Goal: Task Accomplishment & Management: Complete application form

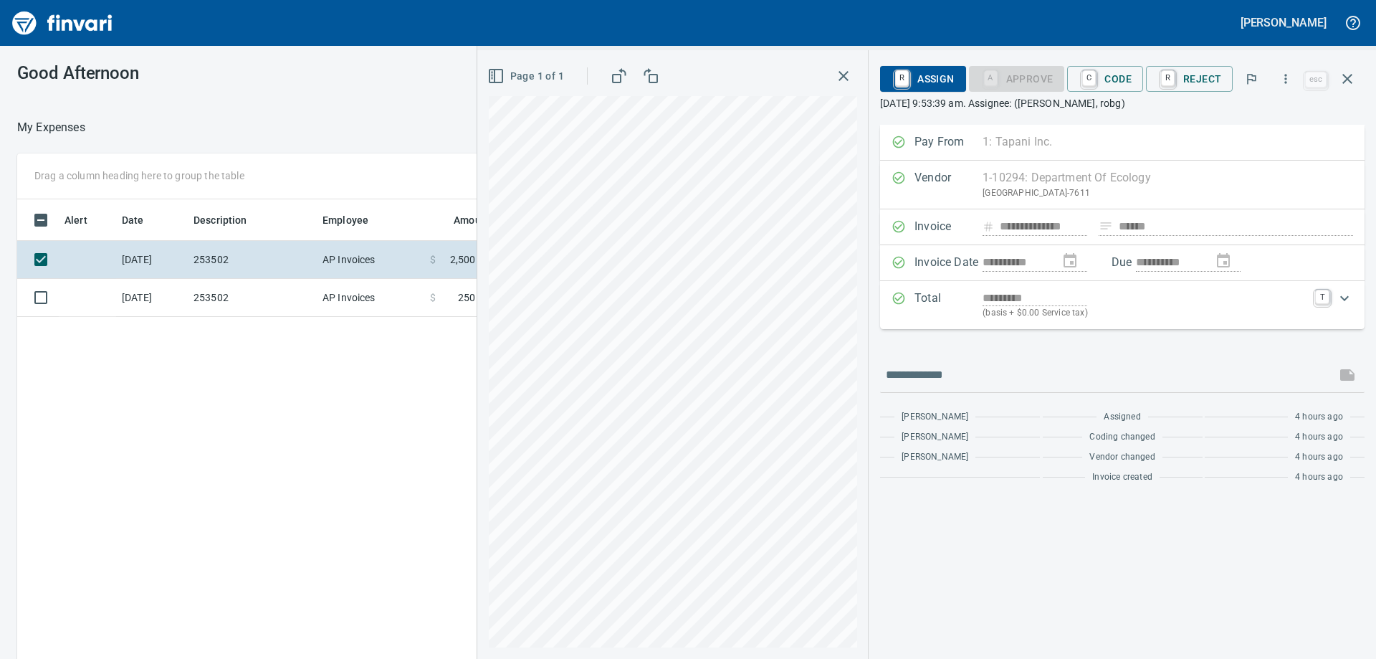
scroll to position [490, 962]
click at [323, 414] on div "Alert Date Description Employee Amount Coding [DATE] 253502 AP Invoices $ 2,500…" at bounding box center [508, 450] width 983 height 502
click at [432, 359] on div "Alert Date Description Employee Amount Coding [DATE] 253502 AP Invoices $ 2,500…" at bounding box center [508, 450] width 983 height 502
click at [1352, 80] on icon "button" at bounding box center [1347, 78] width 17 height 17
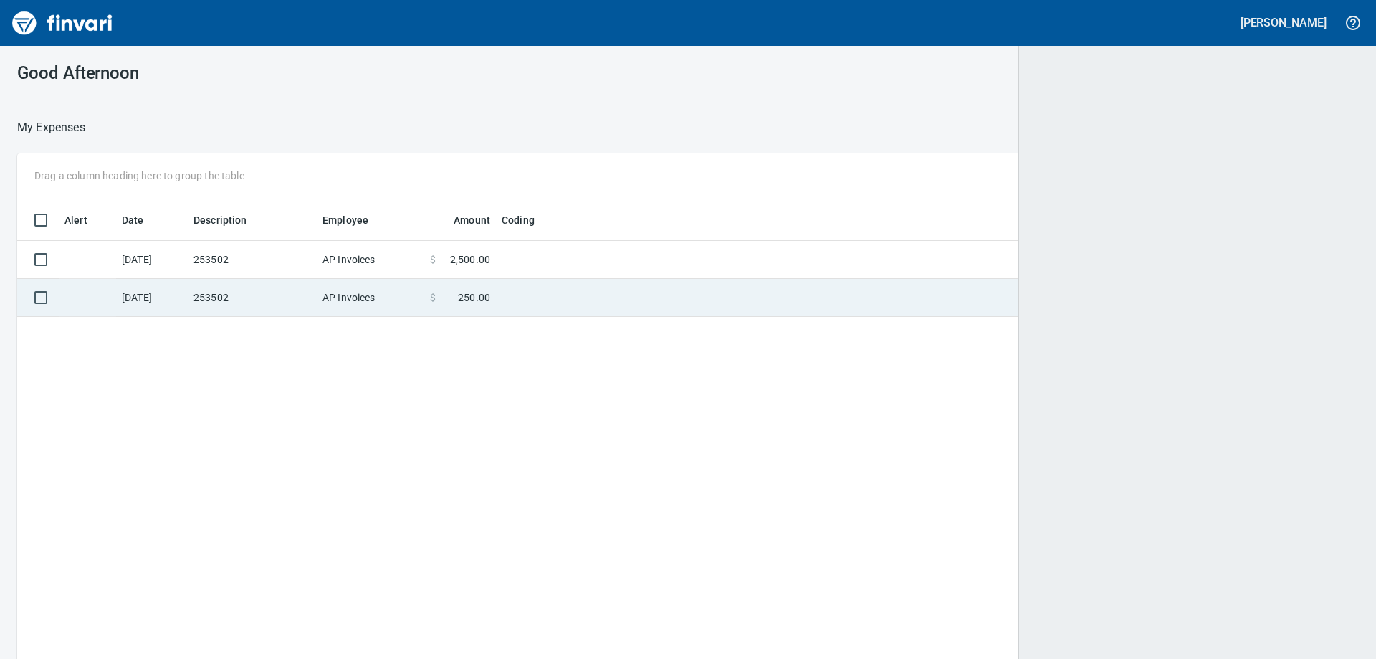
scroll to position [1, 1]
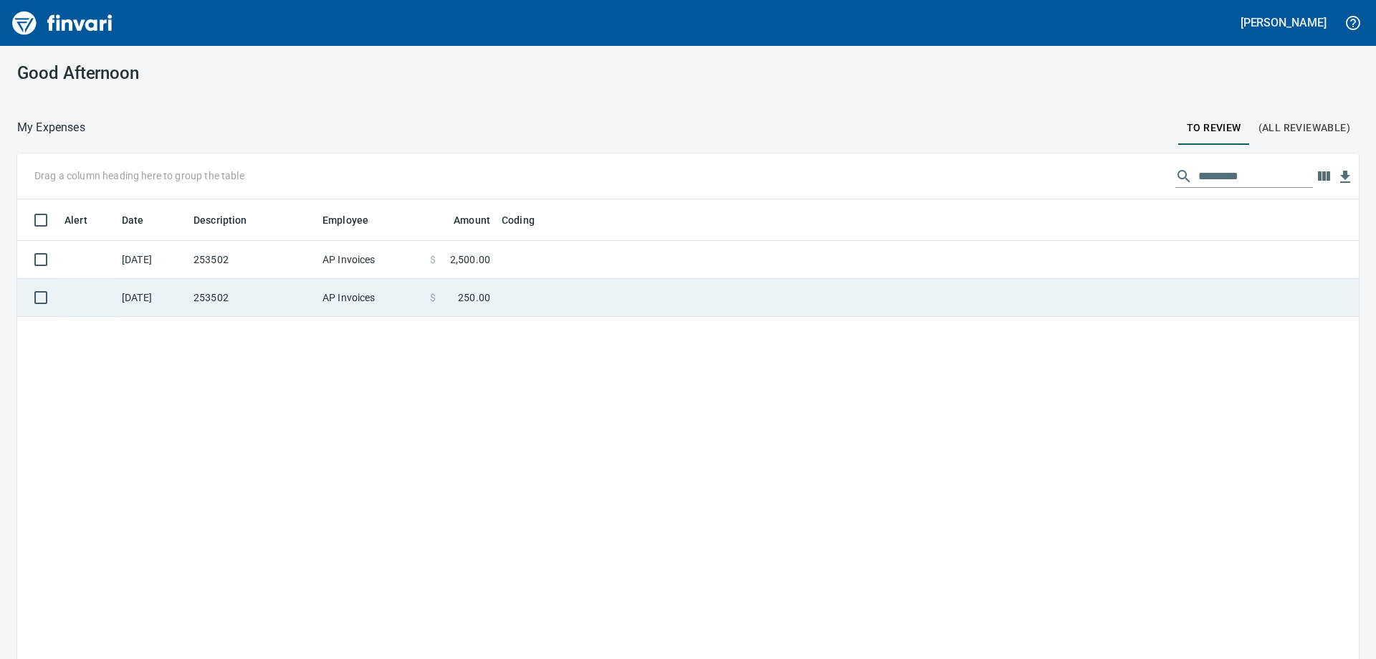
drag, startPoint x: 309, startPoint y: 302, endPoint x: 315, endPoint y: 314, distance: 13.5
click at [310, 302] on td "253502" at bounding box center [252, 298] width 129 height 38
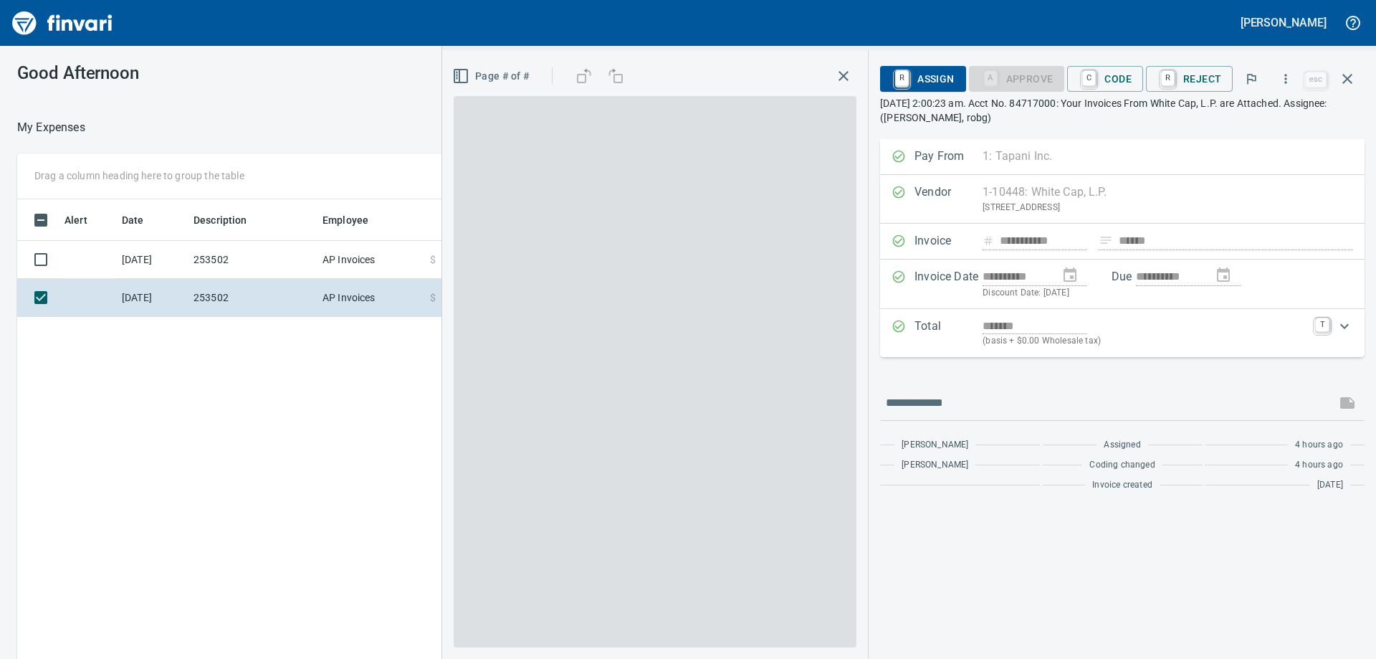
scroll to position [490, 962]
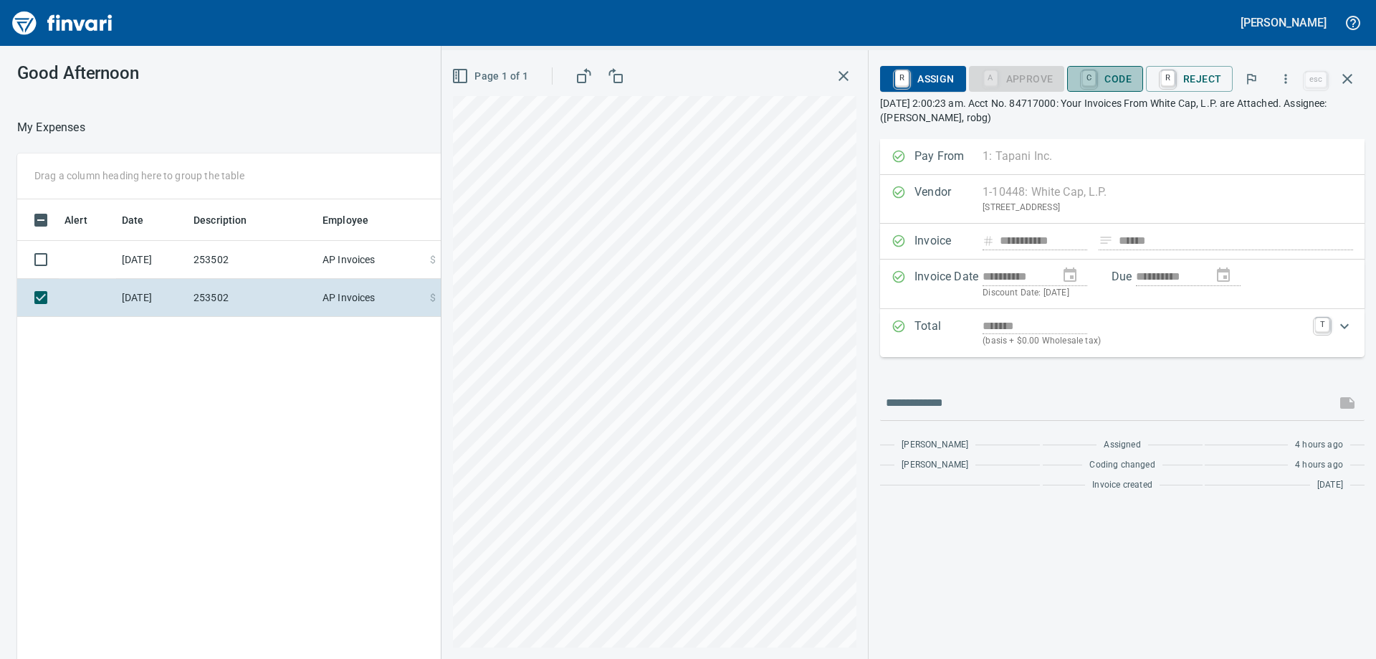
click at [1117, 75] on span "C Code" at bounding box center [1105, 79] width 53 height 24
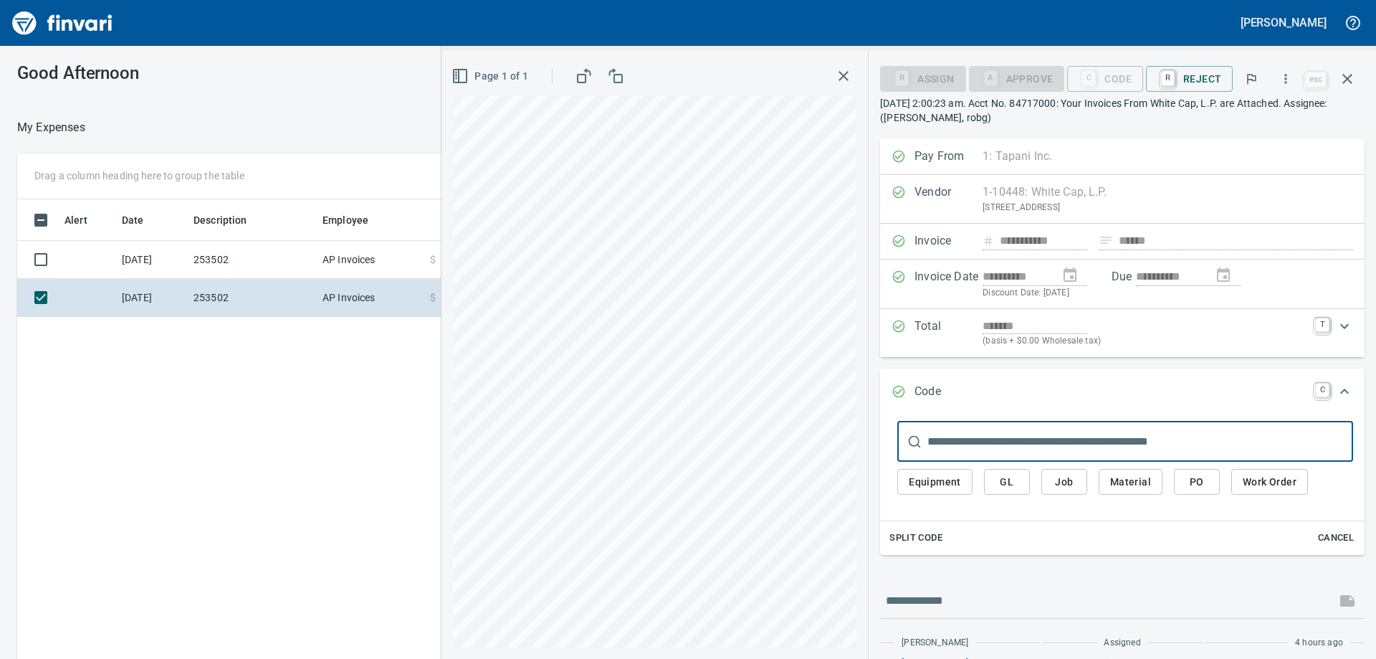
click at [1070, 484] on span "Job" at bounding box center [1064, 482] width 23 height 18
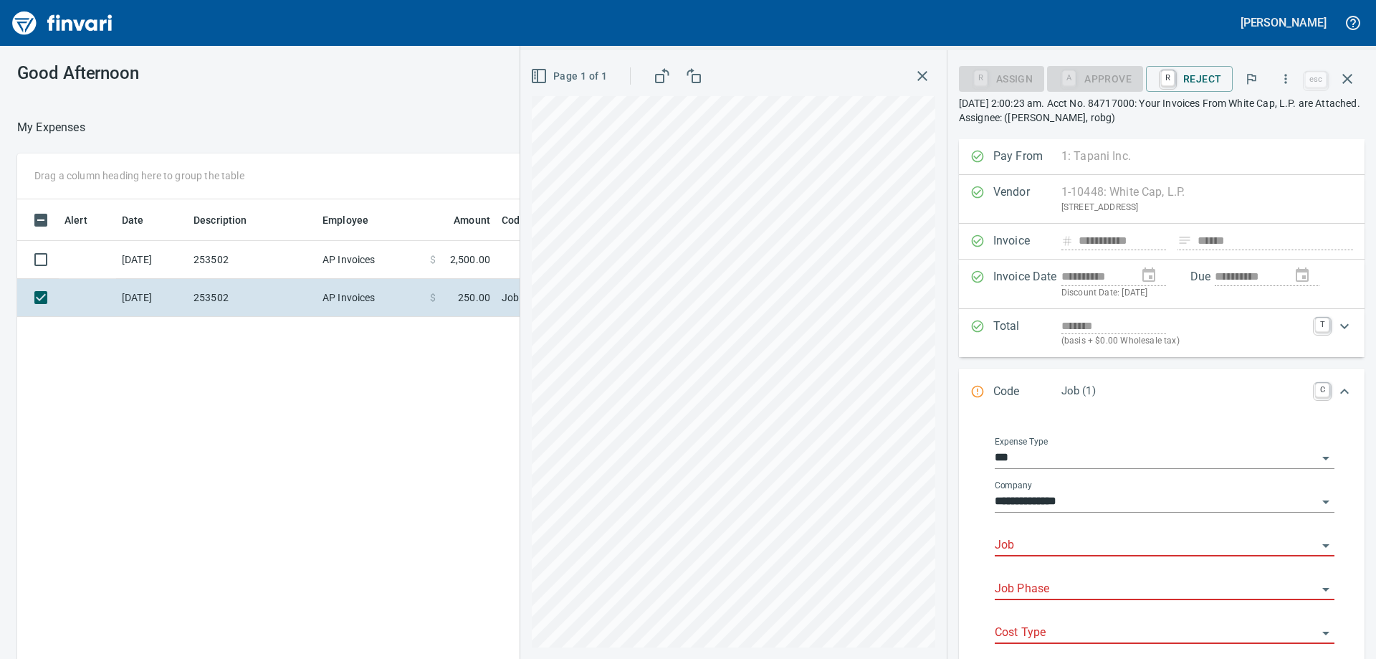
scroll to position [143, 0]
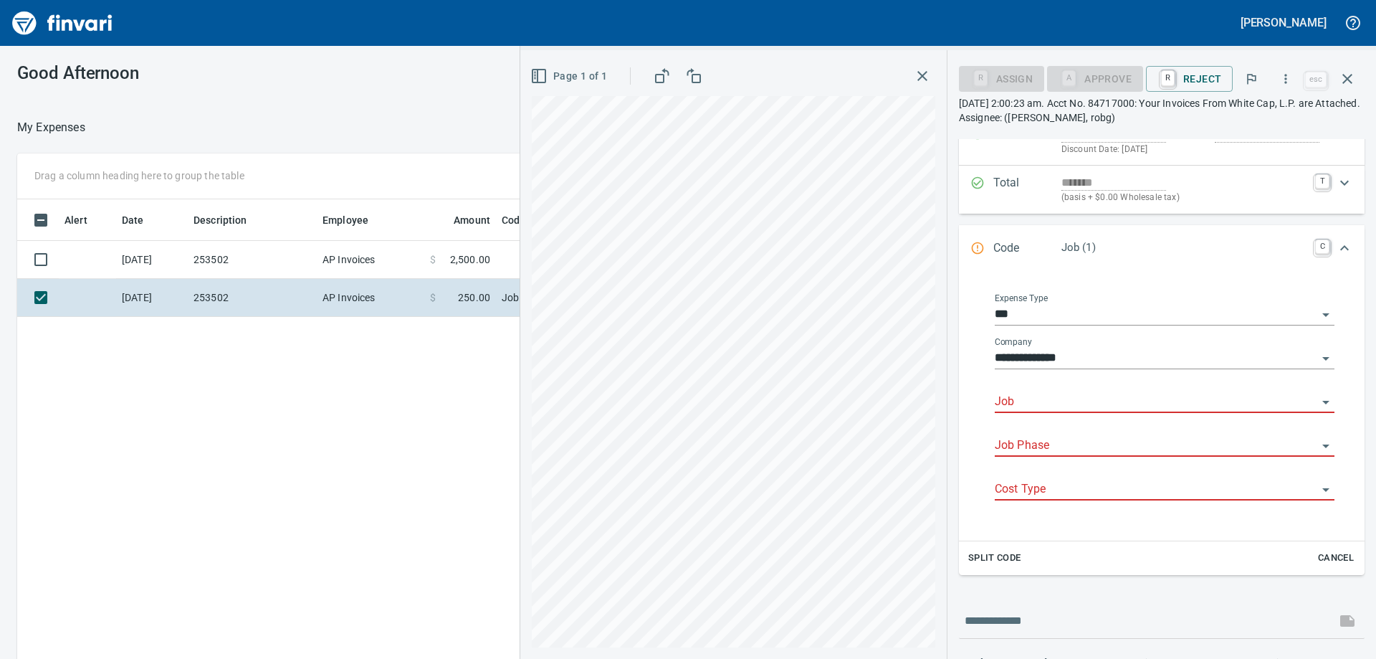
click at [1079, 404] on input "Job" at bounding box center [1156, 402] width 323 height 20
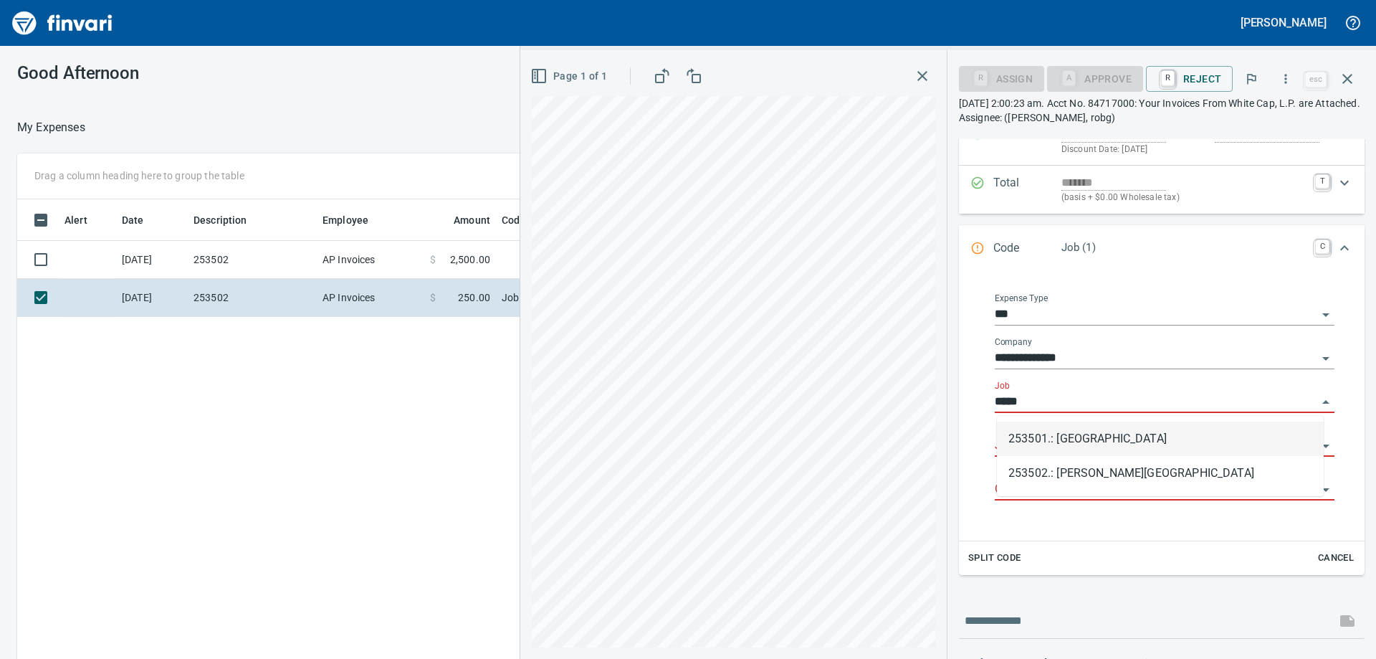
scroll to position [490, 962]
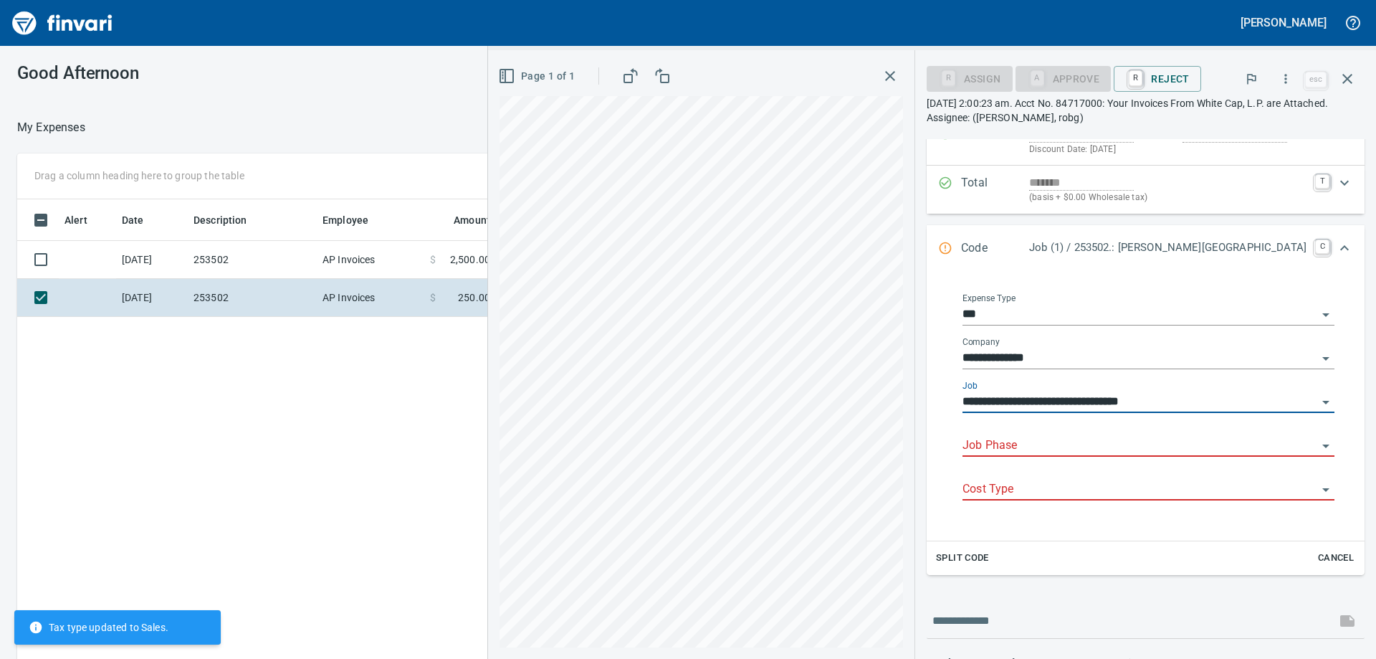
type input "**********"
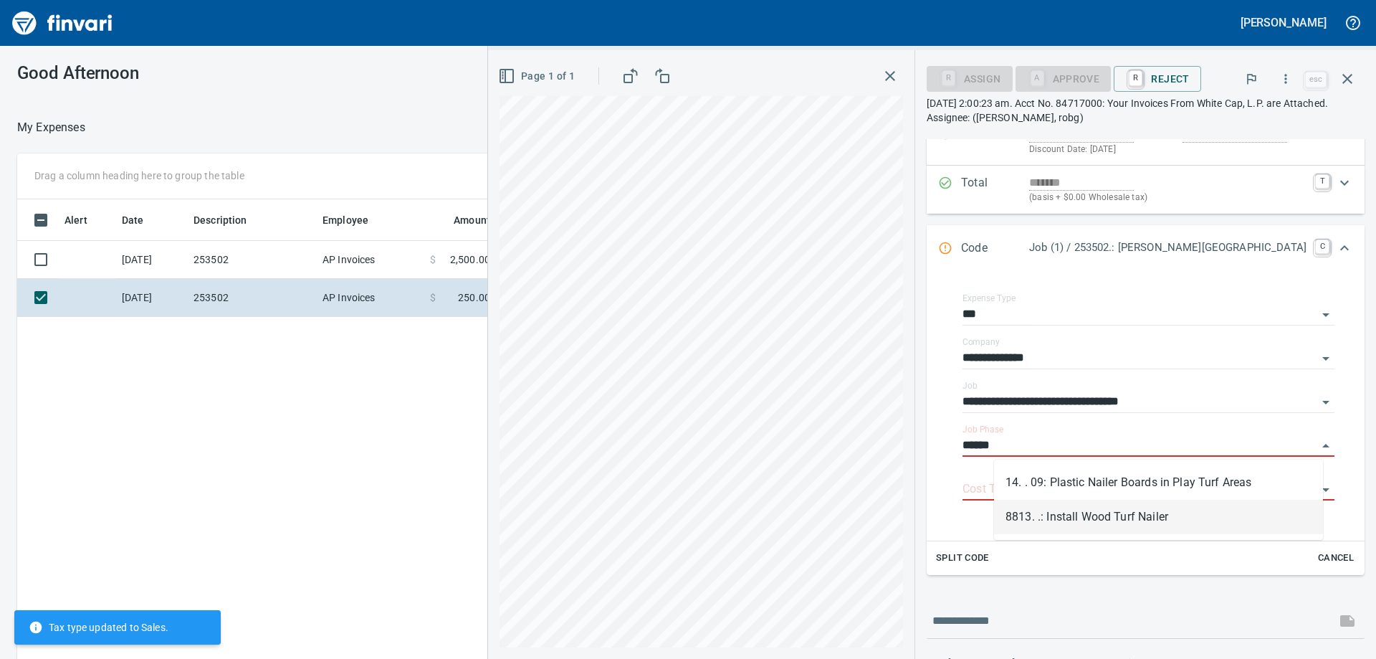
click at [1150, 515] on li "8813. .: Install Wood Turf Nailer" at bounding box center [1158, 517] width 329 height 34
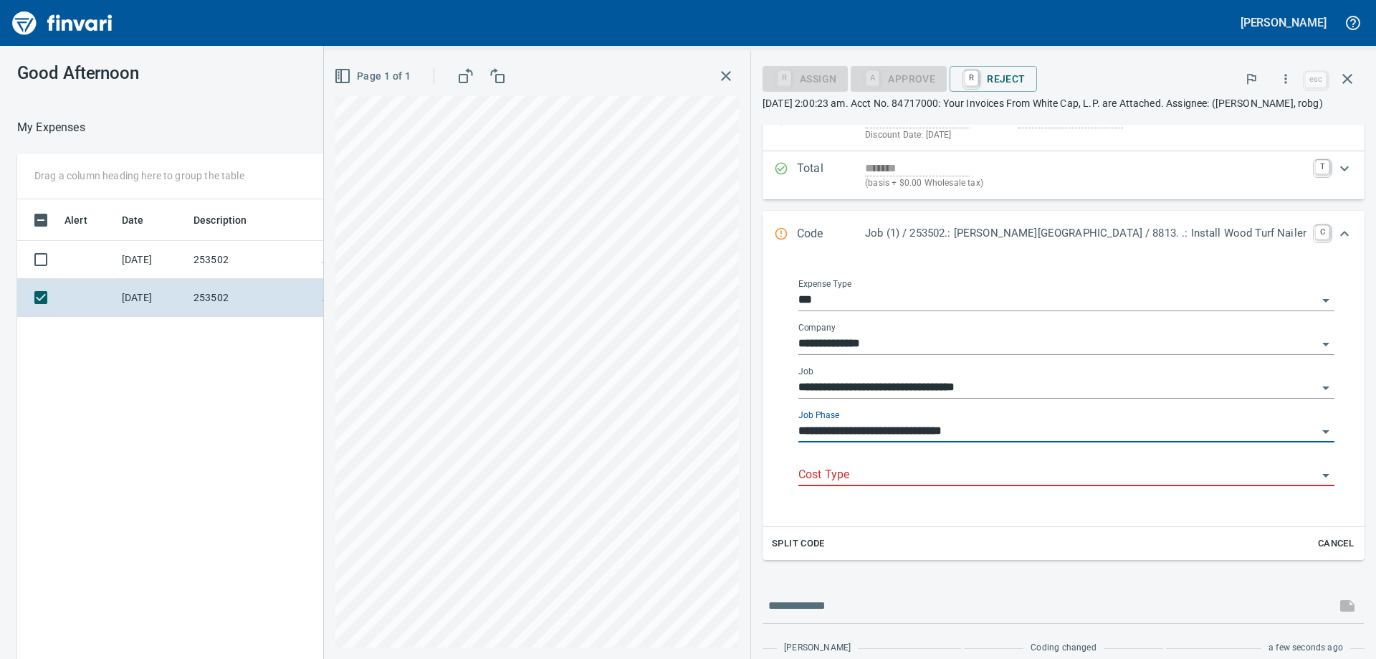
type input "**********"
click at [1015, 485] on input "Cost Type" at bounding box center [1057, 475] width 519 height 20
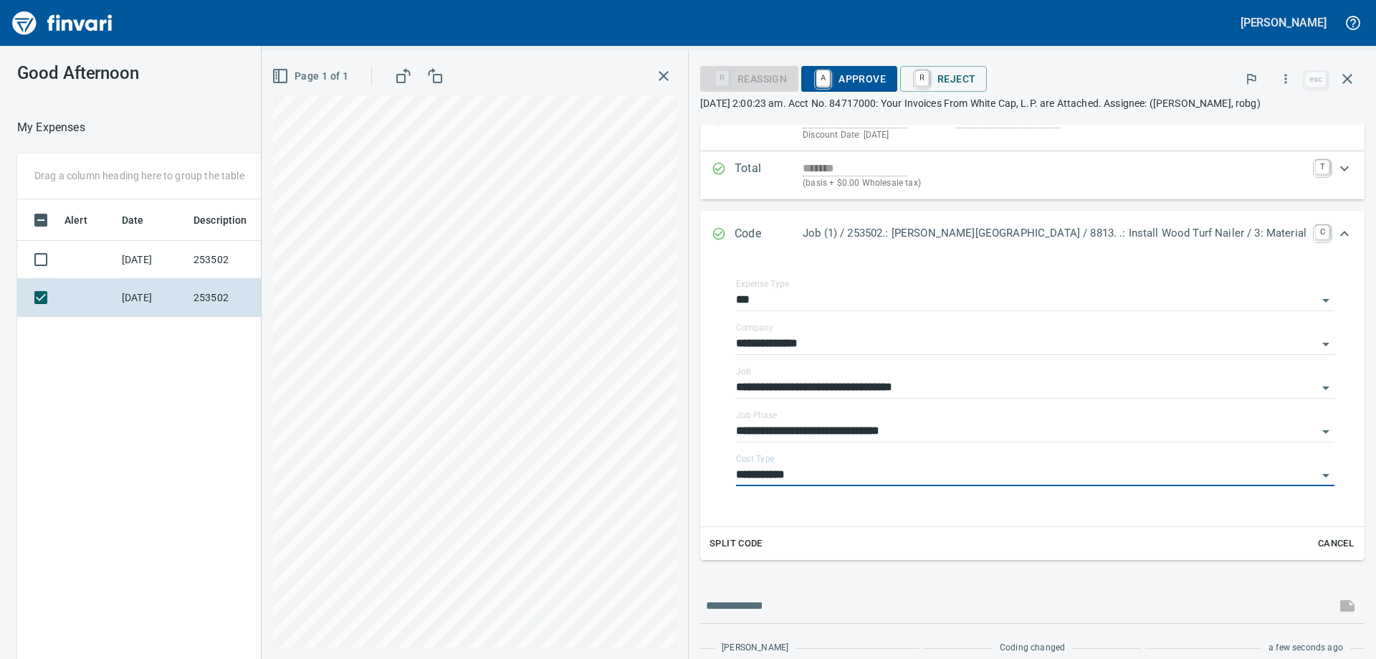
type input "**********"
click at [879, 78] on span "A Approve" at bounding box center [849, 79] width 73 height 24
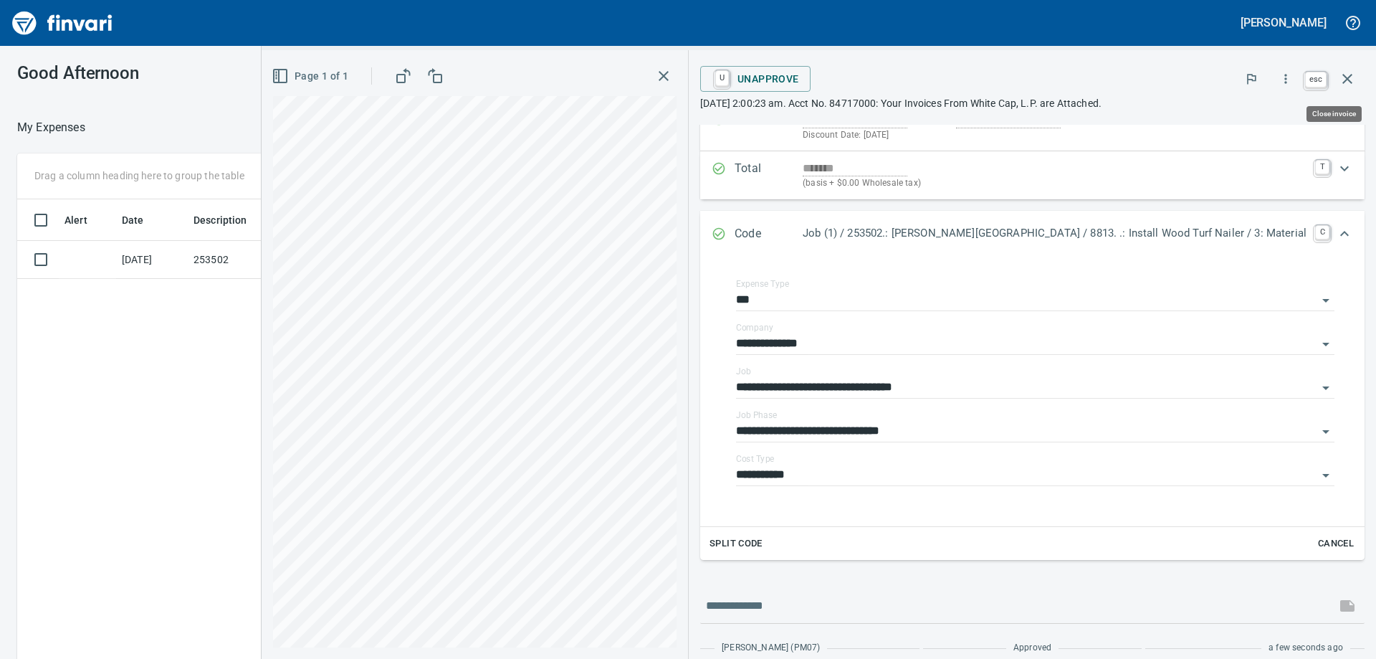
click at [1347, 76] on icon "button" at bounding box center [1347, 78] width 17 height 17
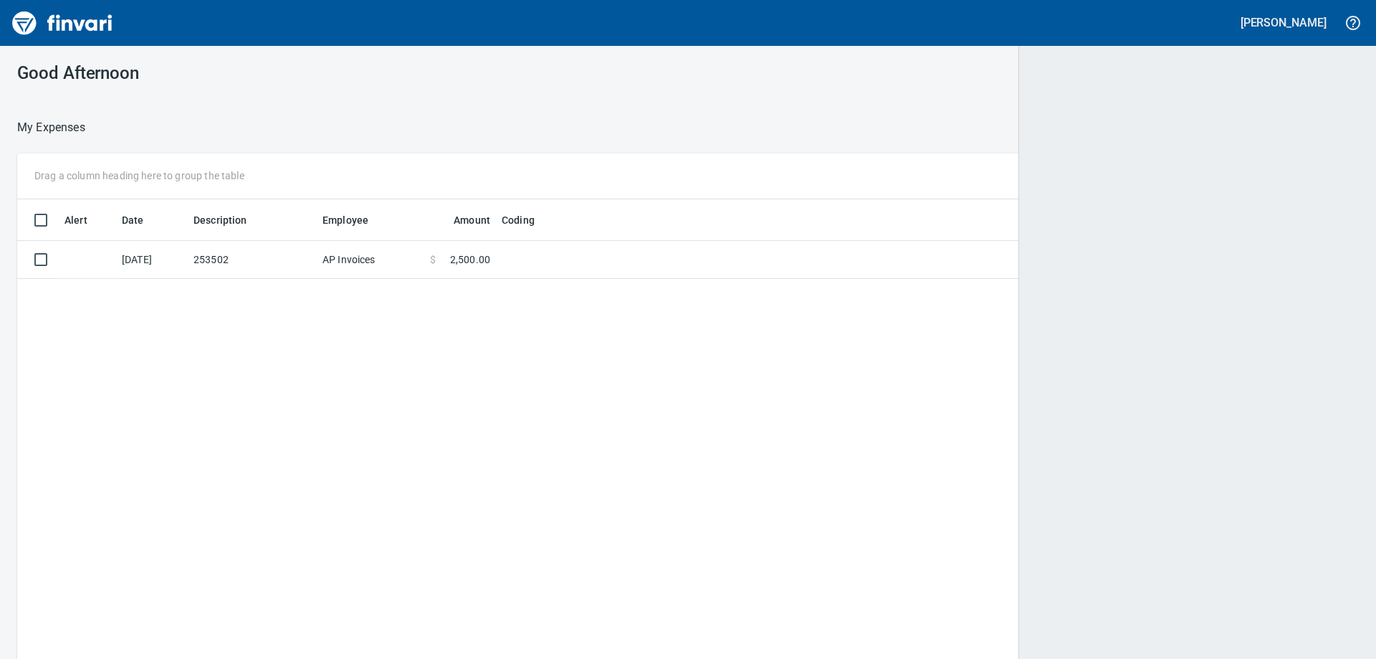
scroll to position [1, 1]
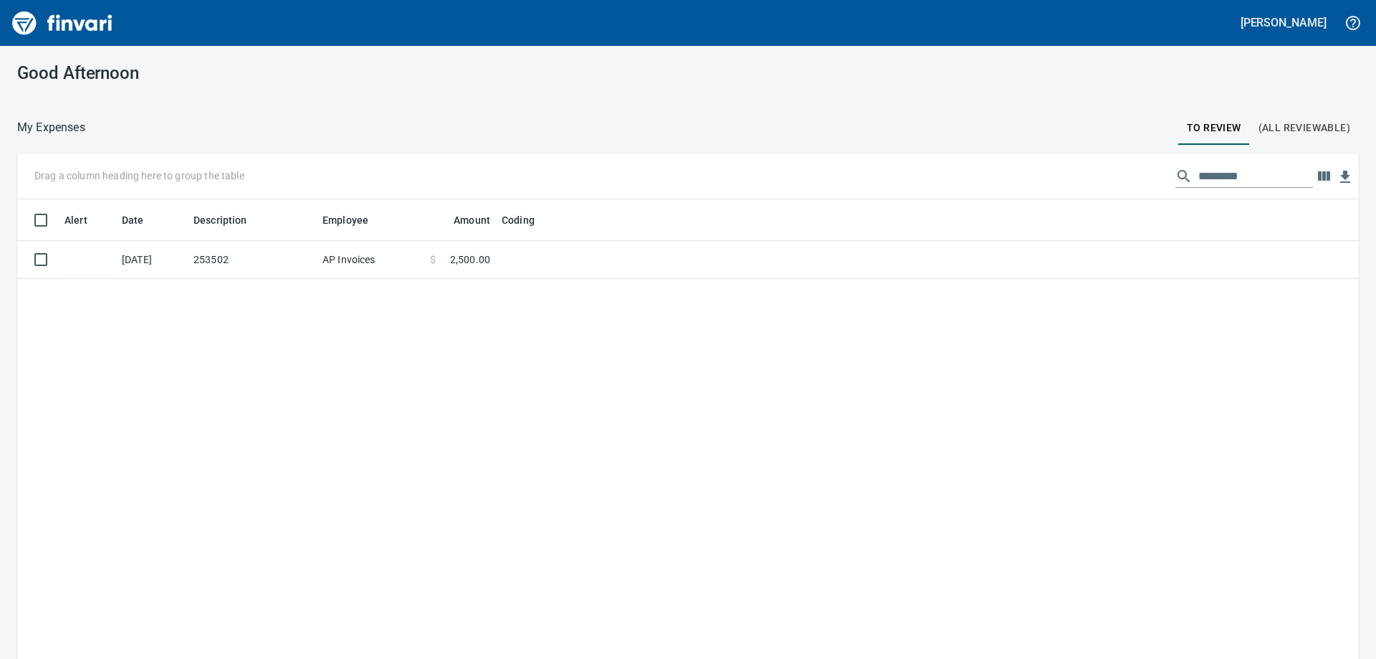
click at [423, 115] on div at bounding box center [631, 127] width 1093 height 34
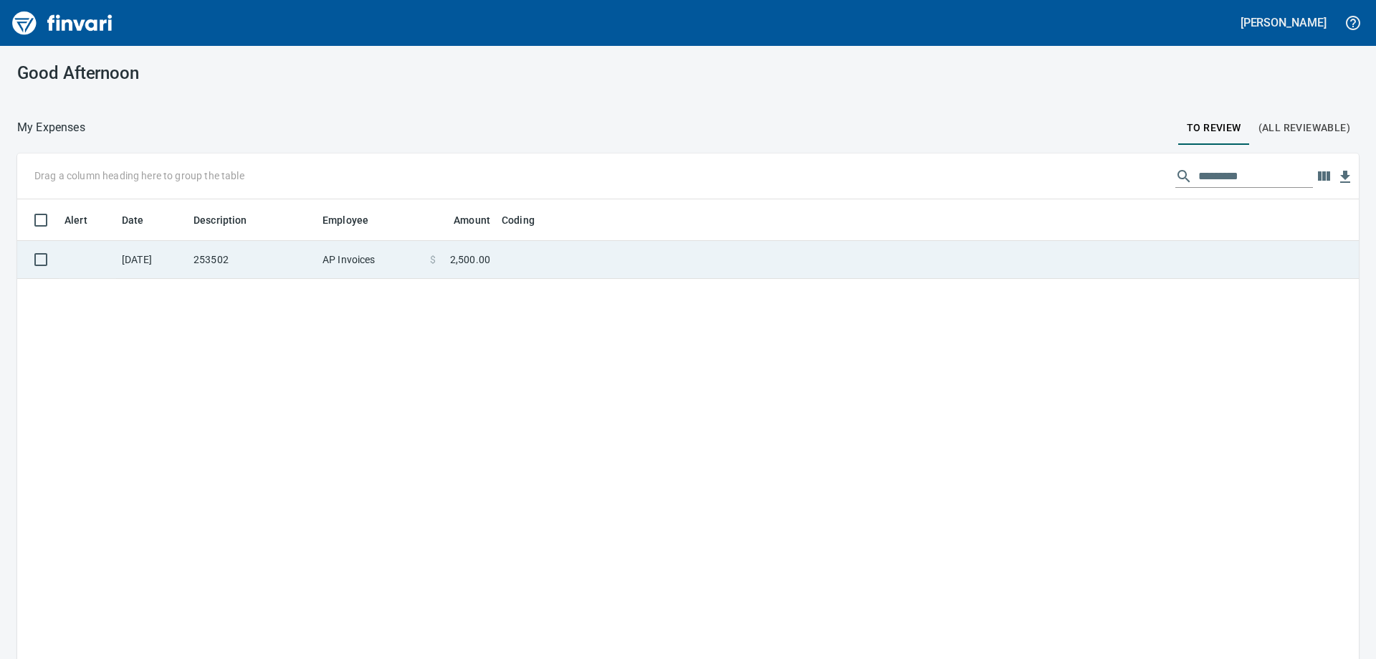
scroll to position [490, 1320]
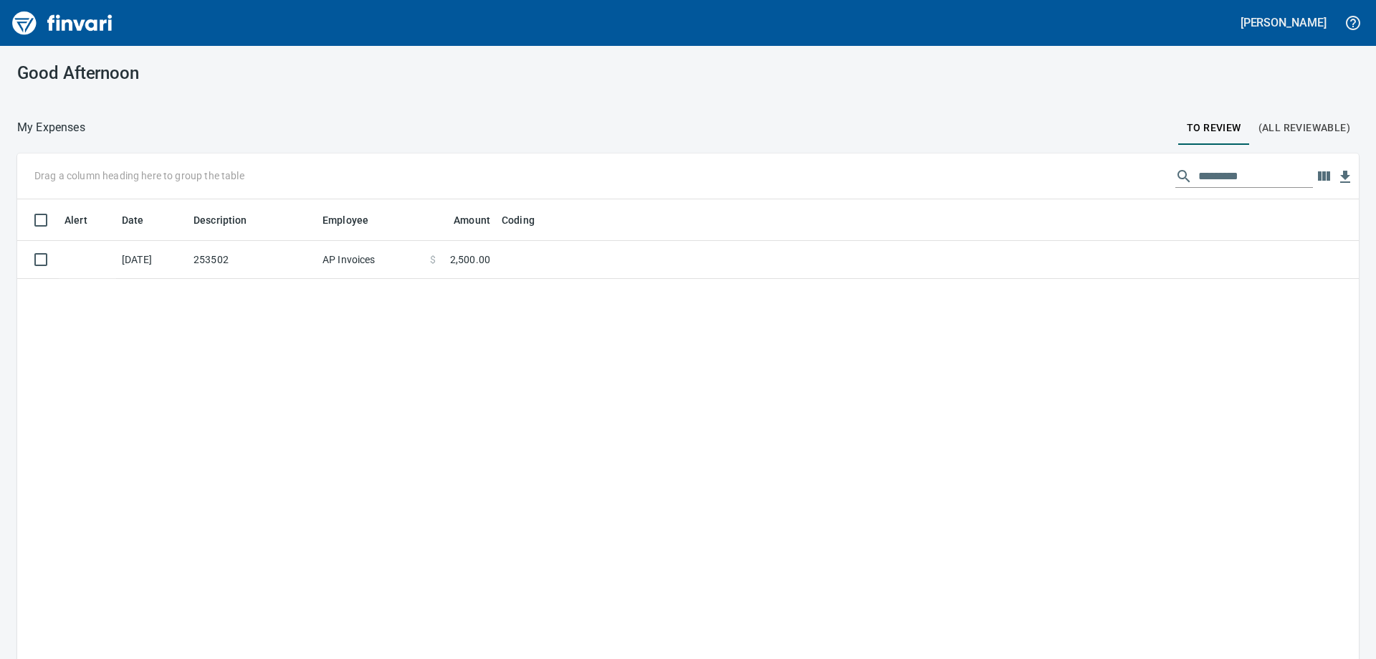
click at [274, 82] on h3 "Good Afternoon" at bounding box center [229, 73] width 424 height 20
